Goal: Navigation & Orientation: Find specific page/section

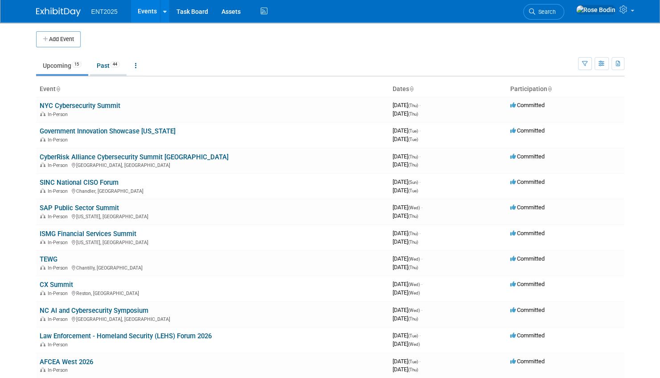
click at [104, 66] on link "Past 44" at bounding box center [108, 65] width 37 height 17
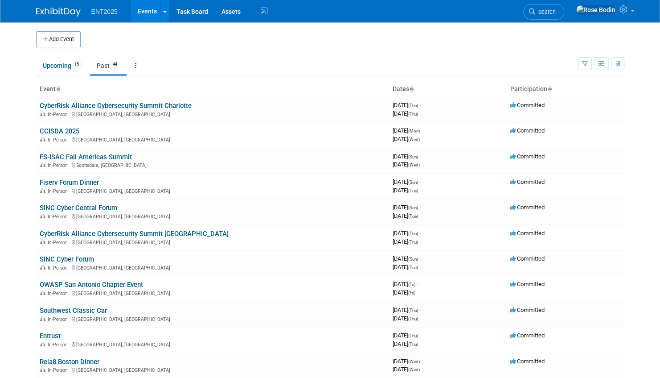
click at [272, 48] on td "Upcoming 15 Past 44 All Events 59 Past and Upcoming Grouped Annually Events gro…" at bounding box center [307, 61] width 542 height 29
click at [52, 64] on link "Upcoming 15" at bounding box center [62, 65] width 52 height 17
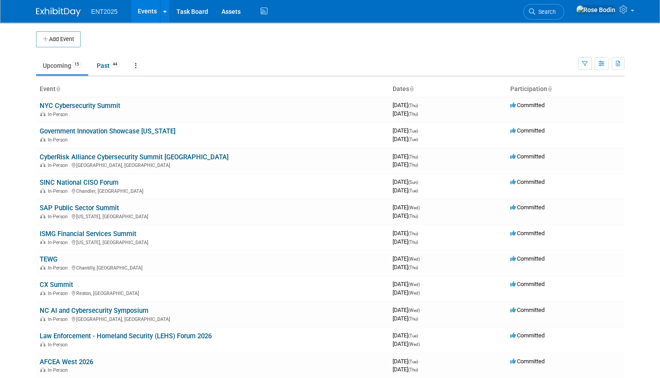
click at [310, 62] on ul "Upcoming 15 Past 44 All Events 59 Past and Upcoming Grouped Annually Events gro…" at bounding box center [307, 66] width 542 height 20
